Goal: Transaction & Acquisition: Book appointment/travel/reservation

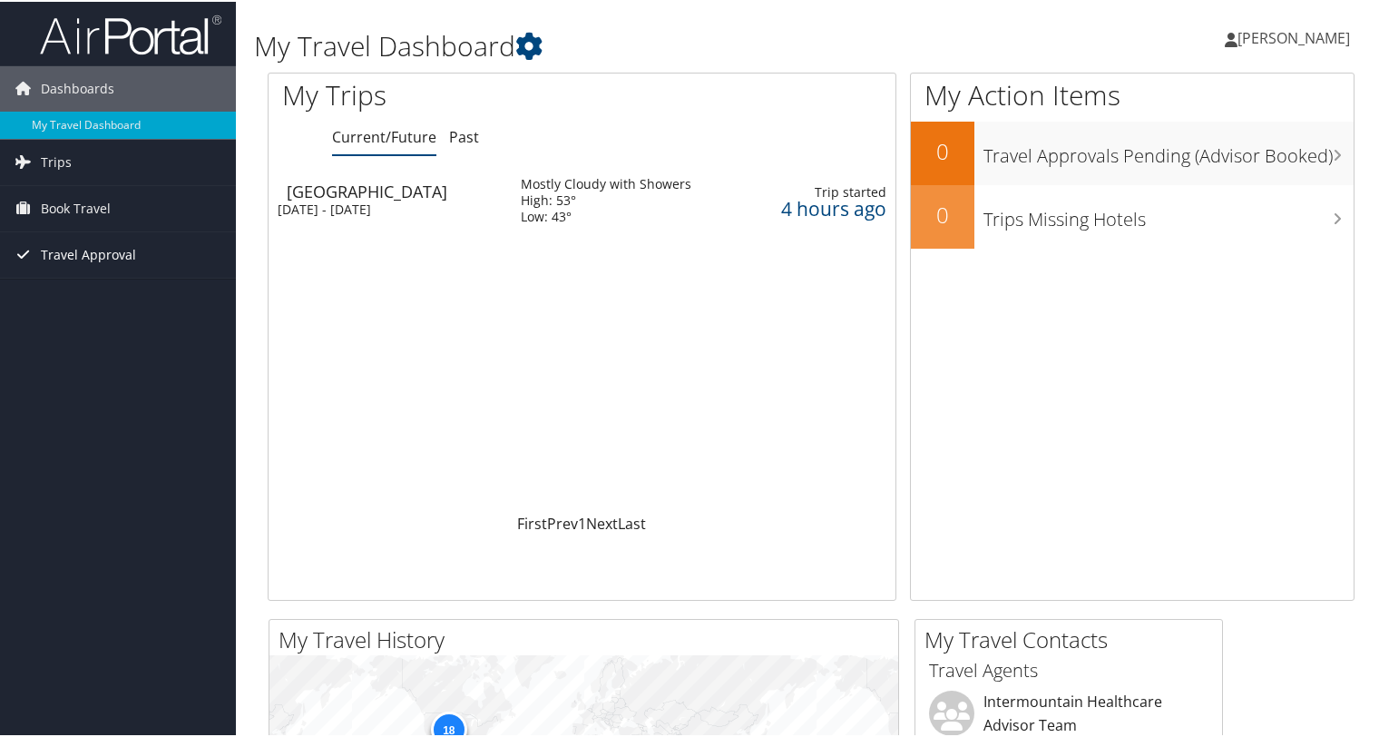
click at [150, 271] on link "Travel Approval" at bounding box center [118, 252] width 236 height 45
click at [75, 208] on span "Book Travel" at bounding box center [76, 206] width 70 height 45
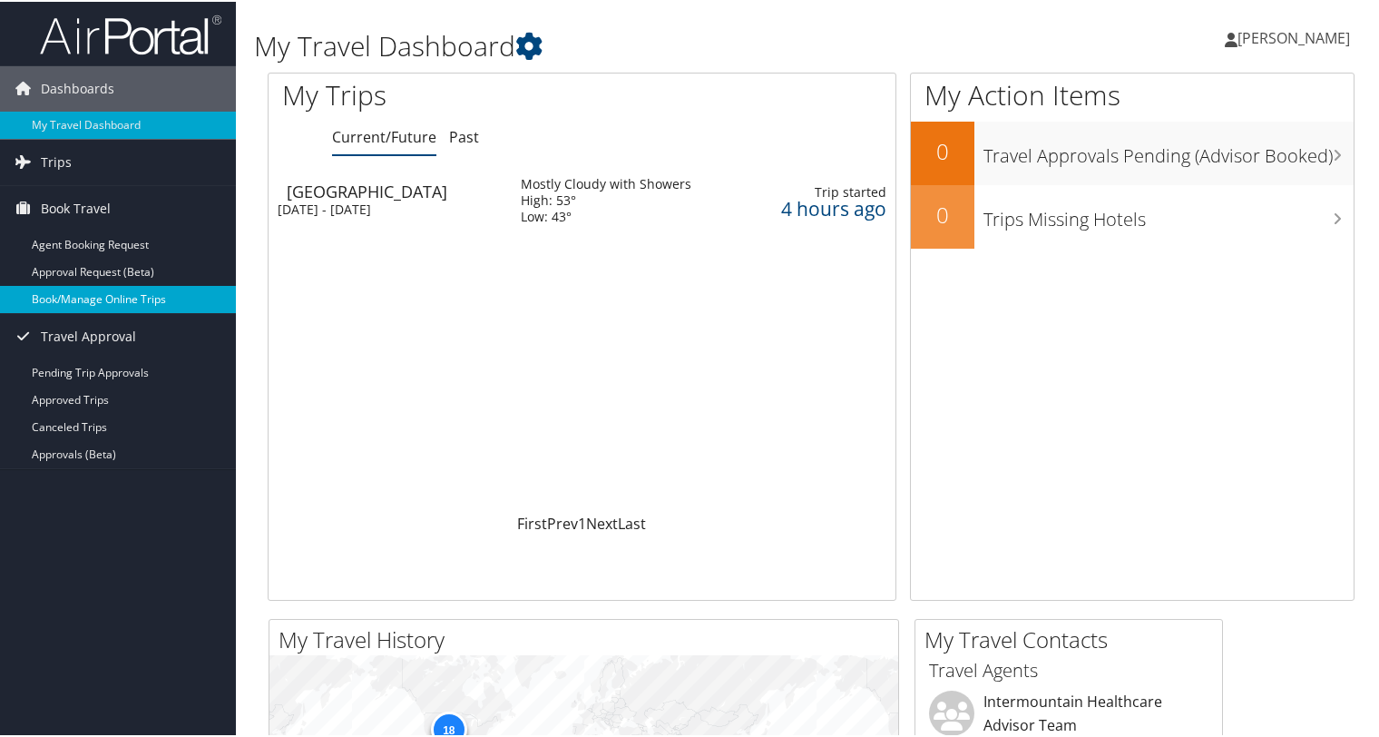
click at [109, 299] on link "Book/Manage Online Trips" at bounding box center [118, 297] width 236 height 27
